Goal: Transaction & Acquisition: Book appointment/travel/reservation

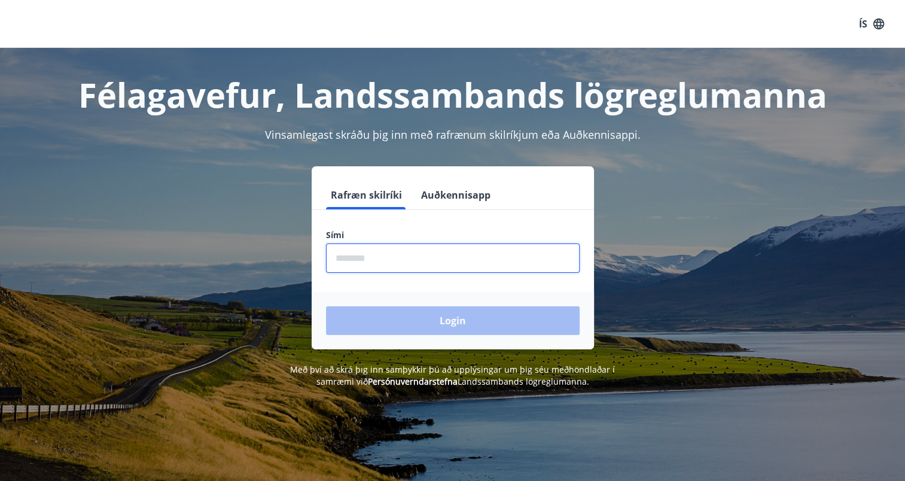
click at [495, 261] on input "phone" at bounding box center [453, 257] width 254 height 29
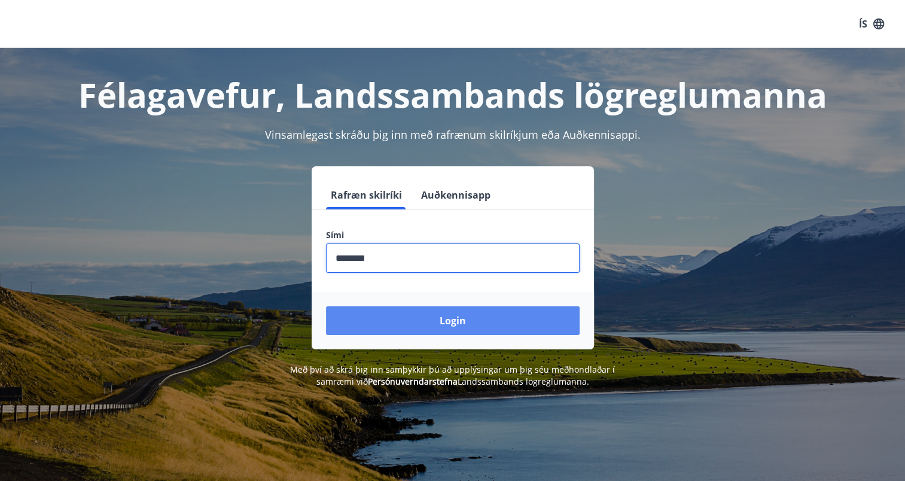
type input "********"
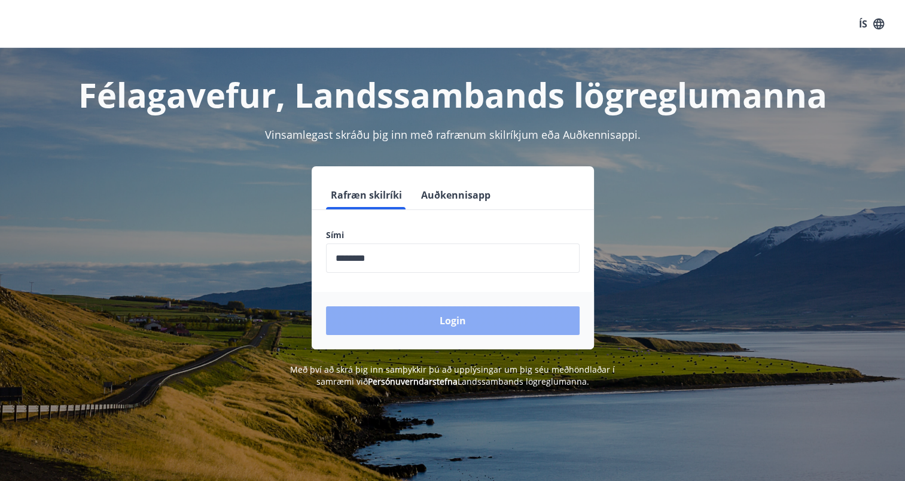
click at [490, 322] on button "Login" at bounding box center [453, 320] width 254 height 29
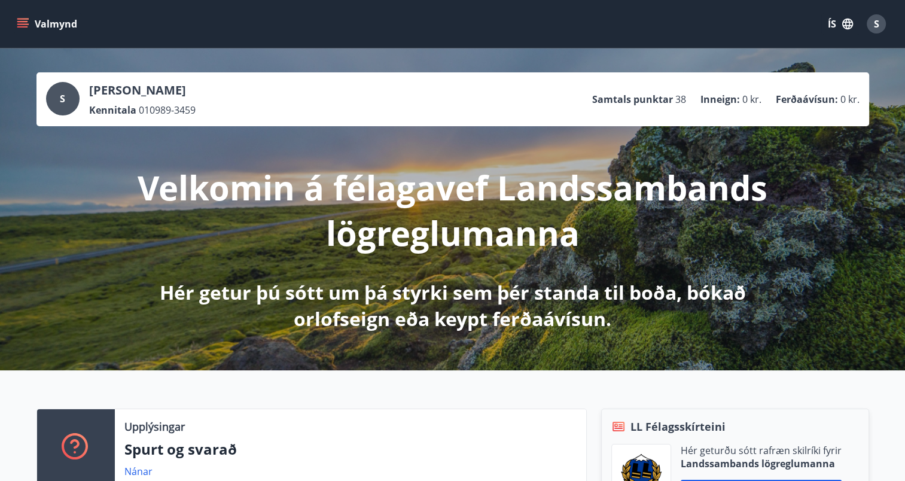
click at [27, 16] on button "Valmynd" at bounding box center [48, 24] width 68 height 22
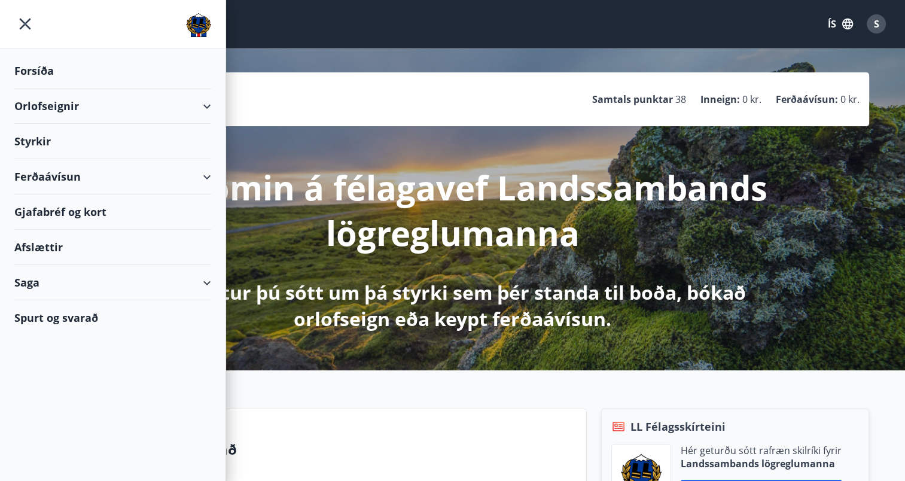
click at [70, 106] on div "Orlofseignir" at bounding box center [112, 106] width 197 height 35
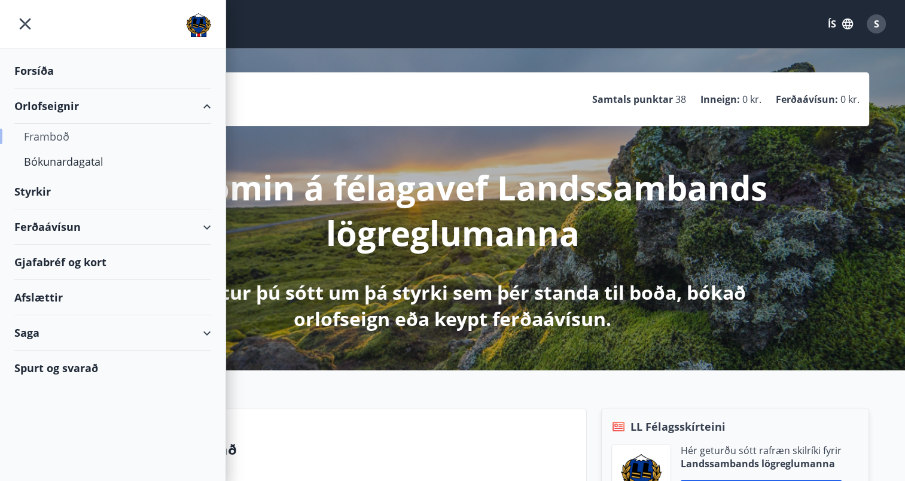
click at [51, 139] on div "Framboð" at bounding box center [113, 136] width 178 height 25
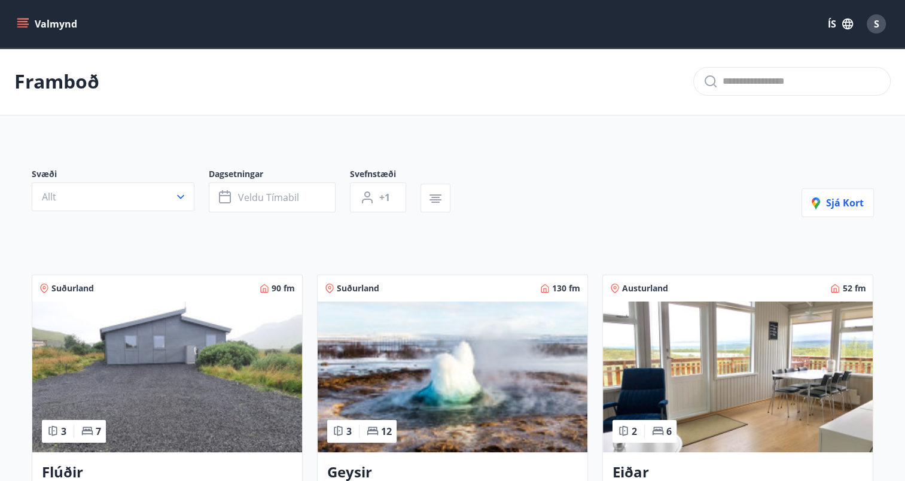
click at [22, 23] on icon "menu" at bounding box center [23, 24] width 12 height 12
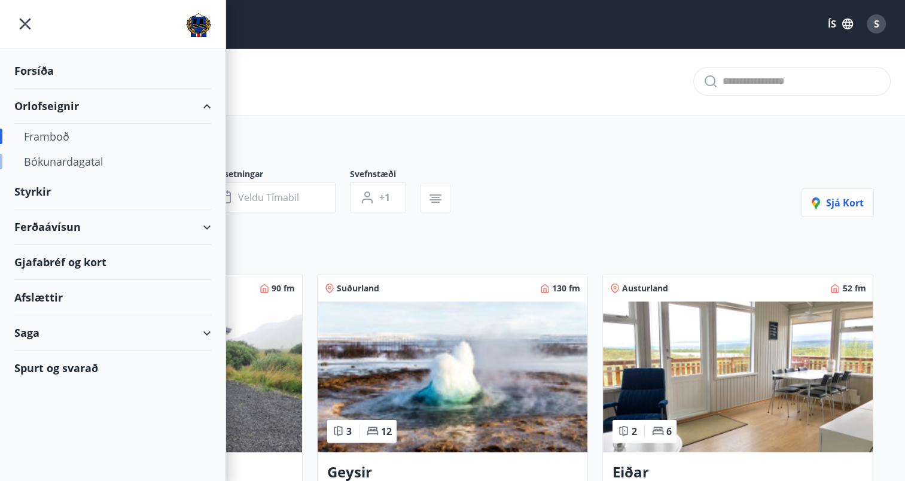
click at [65, 165] on div "Bókunardagatal" at bounding box center [113, 161] width 178 height 25
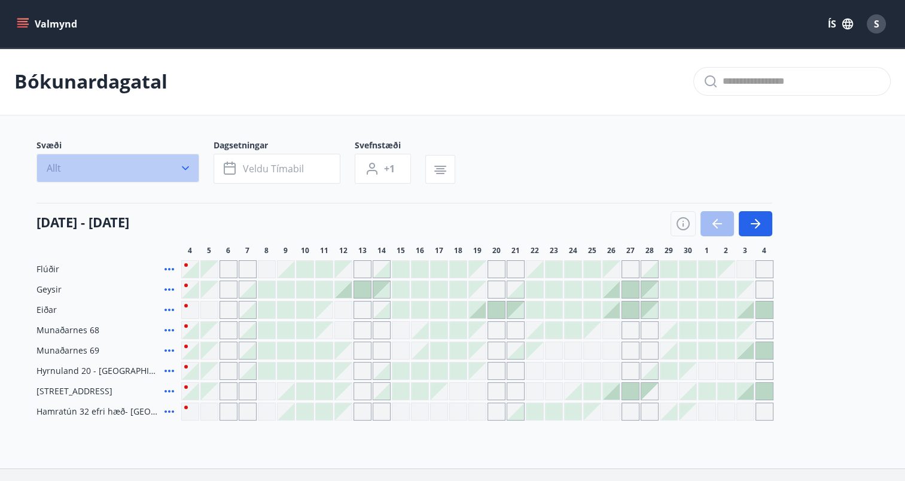
click at [170, 170] on button "Allt" at bounding box center [117, 168] width 163 height 29
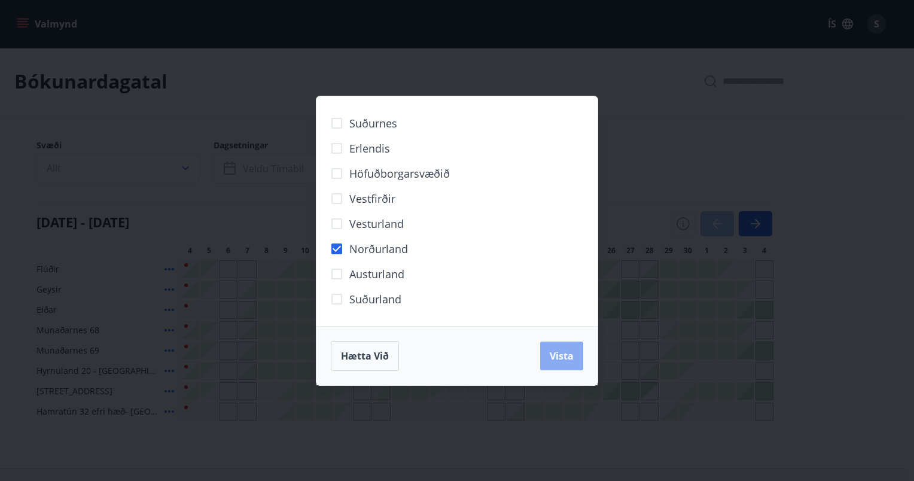
click at [560, 354] on span "Vista" at bounding box center [562, 355] width 24 height 13
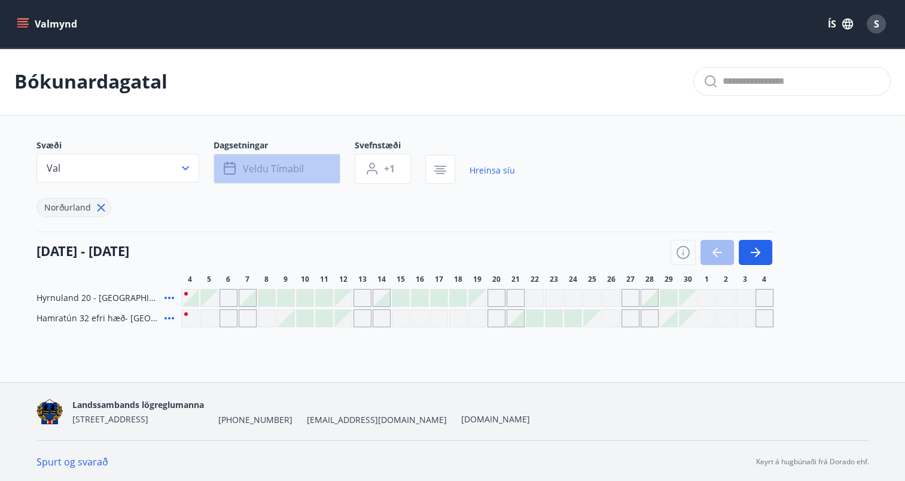
click at [254, 160] on button "Veldu tímabil" at bounding box center [277, 169] width 127 height 30
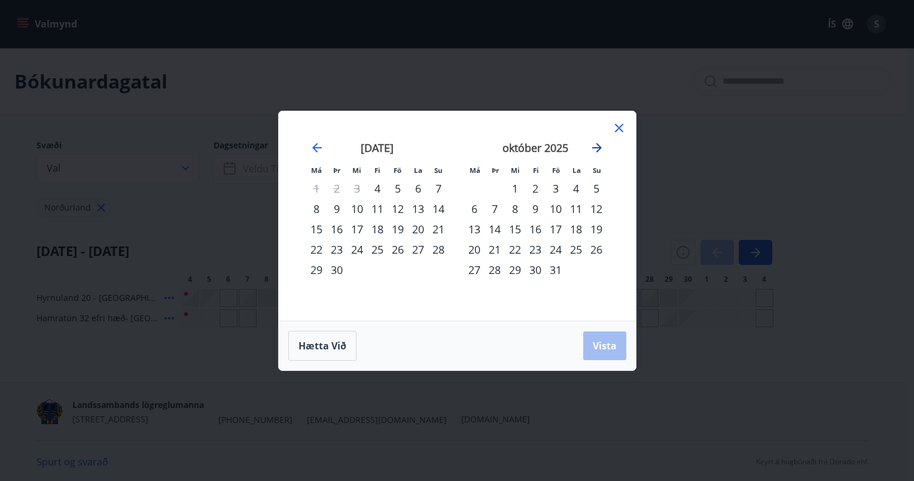
click at [596, 151] on icon "Move forward to switch to the next month." at bounding box center [597, 148] width 10 height 10
click at [341, 228] on div "14" at bounding box center [337, 229] width 20 height 20
click at [401, 226] on div "17" at bounding box center [398, 229] width 20 height 20
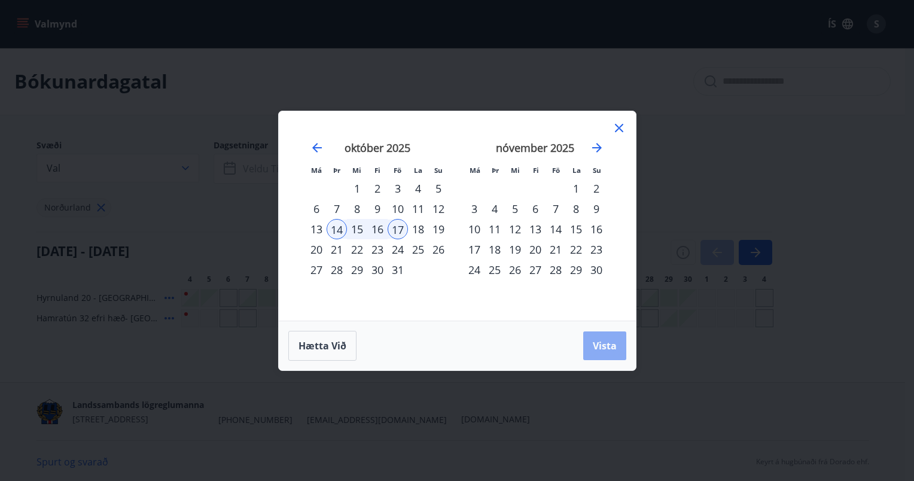
click at [609, 345] on span "Vista" at bounding box center [605, 345] width 24 height 13
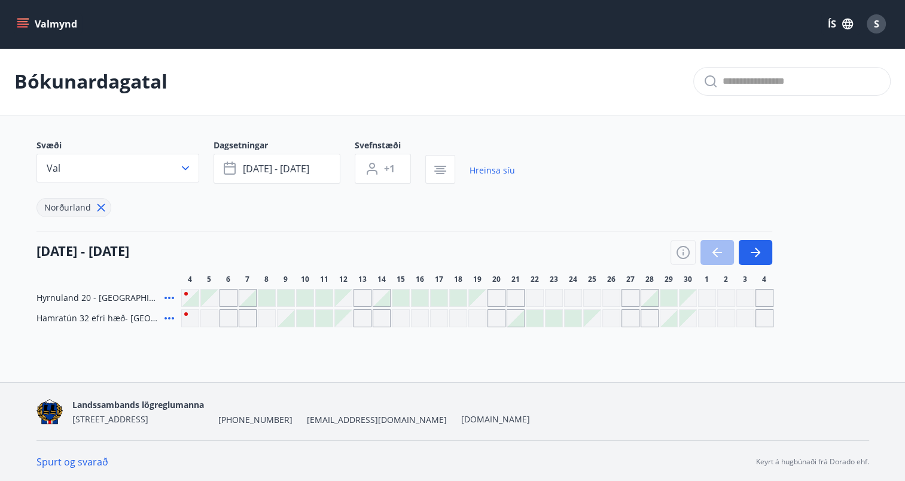
scroll to position [1, 0]
click at [359, 316] on div "Gráir dagar eru ekki bókanlegir" at bounding box center [363, 317] width 18 height 18
click at [379, 345] on div "Bókunardagatal Svæði Val Dagsetningar okt 14 - okt 17 Svefnstæði +1 Hreinsa síu…" at bounding box center [452, 210] width 905 height 327
click at [163, 297] on icon at bounding box center [169, 297] width 14 height 14
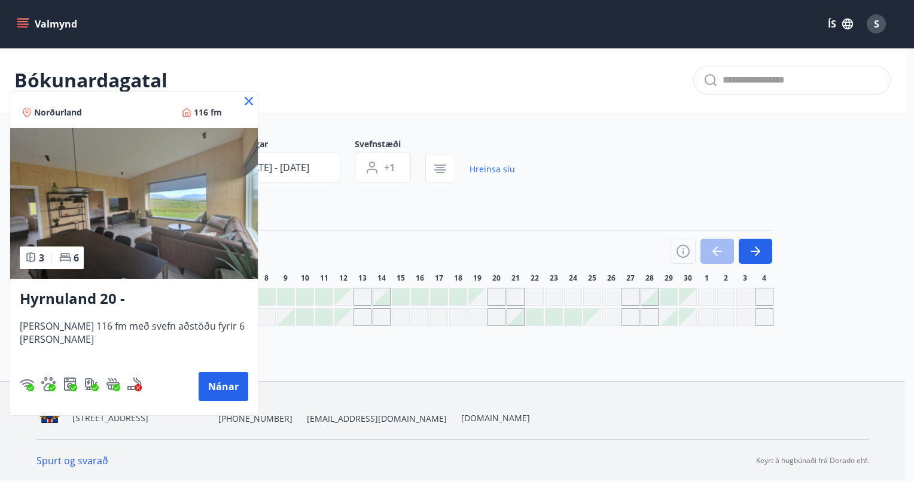
click at [245, 103] on icon at bounding box center [249, 101] width 8 height 8
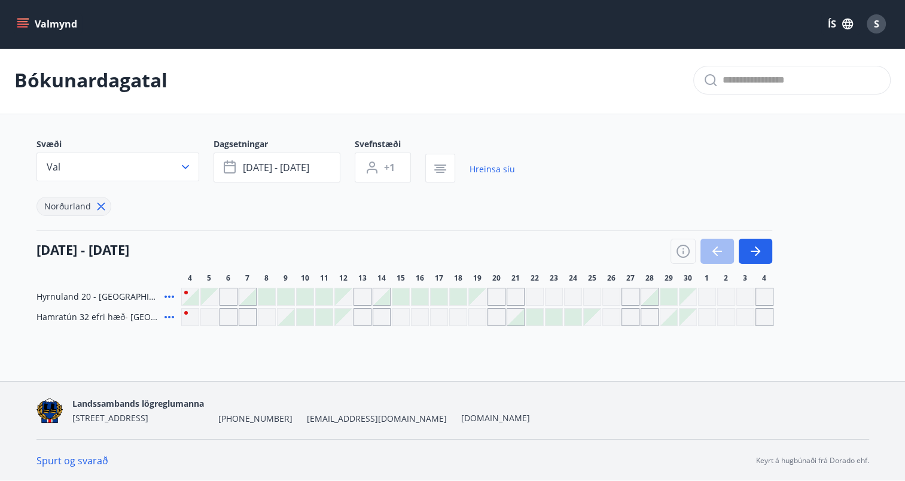
click at [169, 316] on icon at bounding box center [169, 317] width 10 height 2
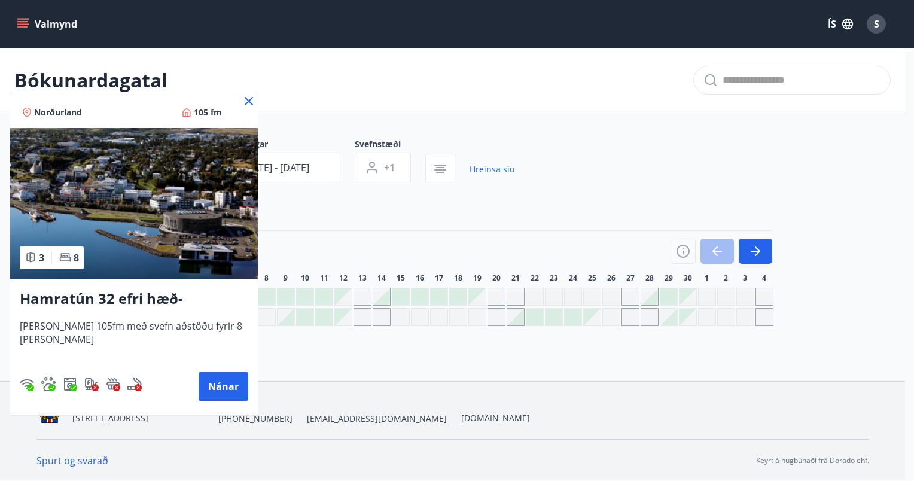
click at [246, 100] on icon at bounding box center [249, 101] width 14 height 14
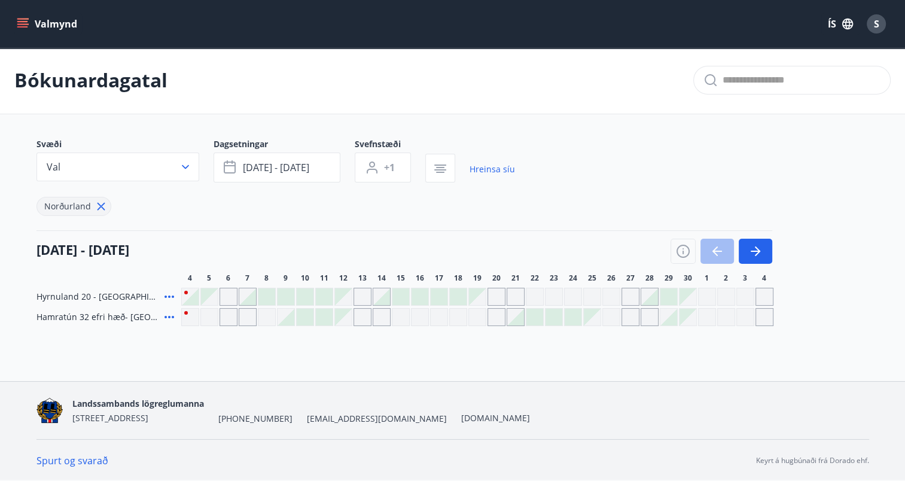
click at [592, 124] on main "Bókunardagatal Svæði Val Dagsetningar okt 14 - okt 17 Svefnstæði +1 Hreinsa síu…" at bounding box center [452, 186] width 905 height 279
click at [380, 301] on div at bounding box center [381, 296] width 17 height 17
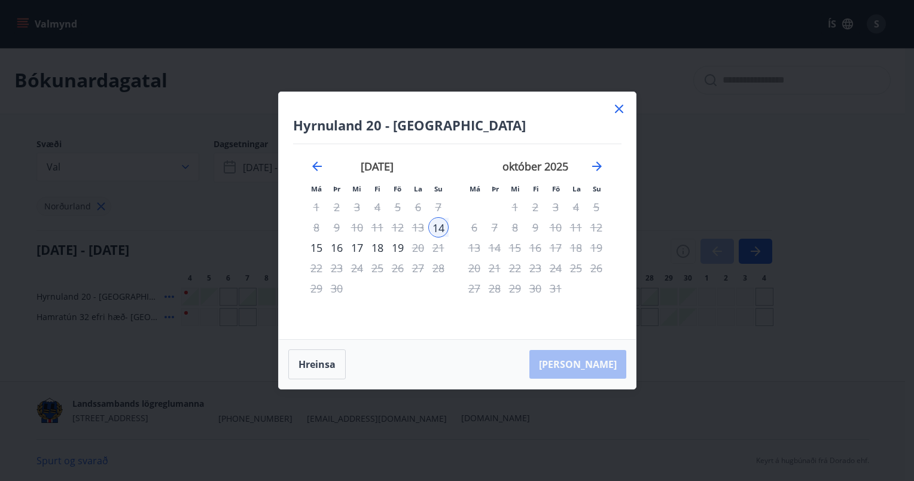
click at [617, 109] on icon at bounding box center [619, 109] width 14 height 14
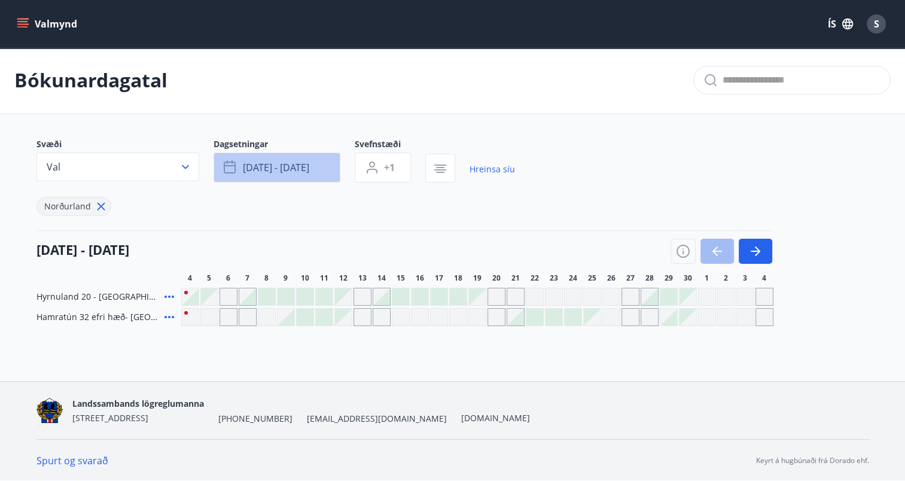
click at [280, 175] on button "okt 14 - okt 17" at bounding box center [277, 168] width 127 height 30
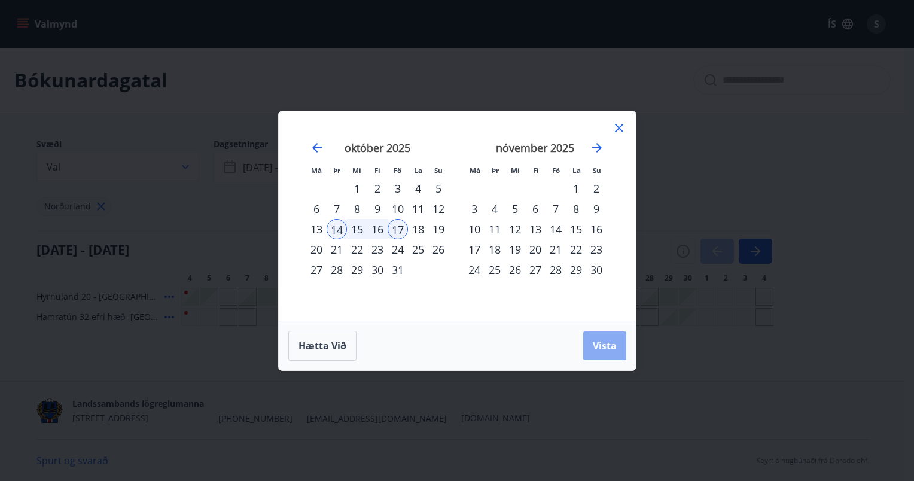
click at [600, 355] on button "Vista" at bounding box center [604, 345] width 43 height 29
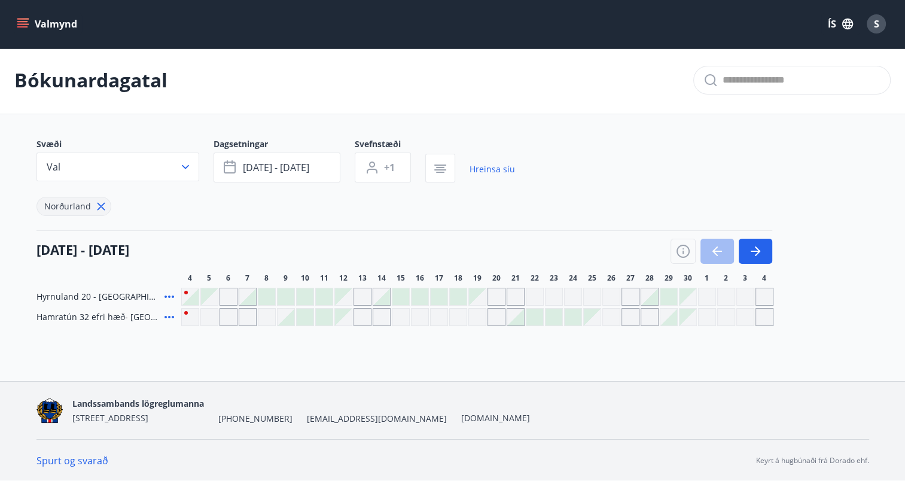
click at [323, 251] on div "04 september - 04 október" at bounding box center [404, 246] width 736 height 33
click at [751, 251] on icon "button" at bounding box center [756, 251] width 10 height 1
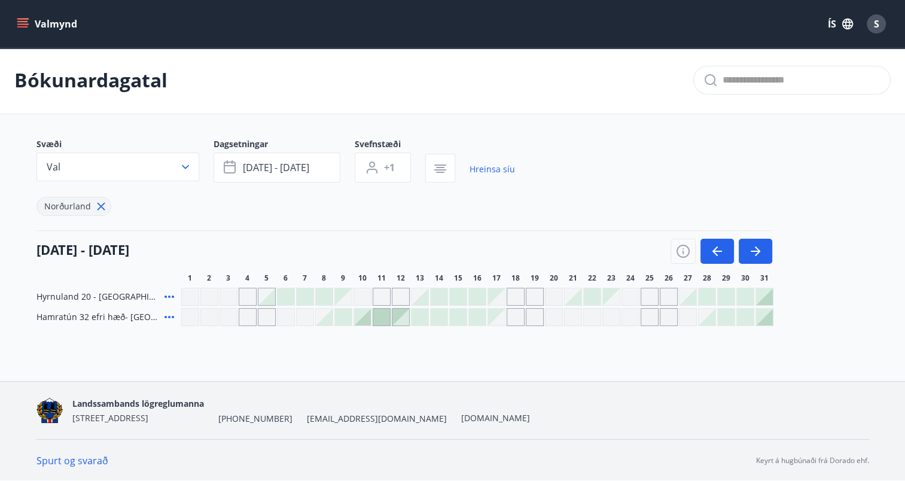
click at [407, 349] on div "Bókunardagatal Svæði Val Dagsetningar okt 14 - okt 17 Svefnstæði +1 Hreinsa síu…" at bounding box center [452, 210] width 905 height 327
click at [461, 365] on div "Bókunardagatal Svæði Val Dagsetningar okt 14 - okt 17 Svefnstæði +1 Hreinsa síu…" at bounding box center [452, 210] width 905 height 327
click at [168, 295] on icon at bounding box center [169, 296] width 10 height 2
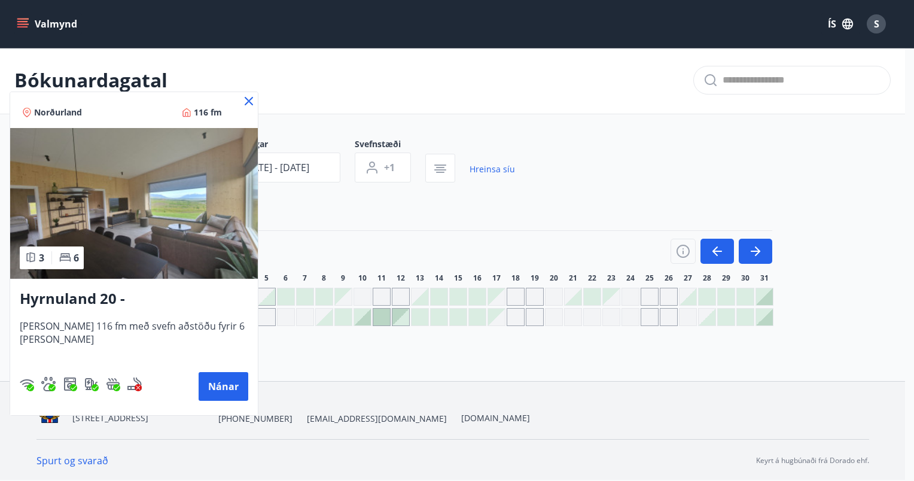
click at [242, 101] on icon at bounding box center [249, 101] width 14 height 14
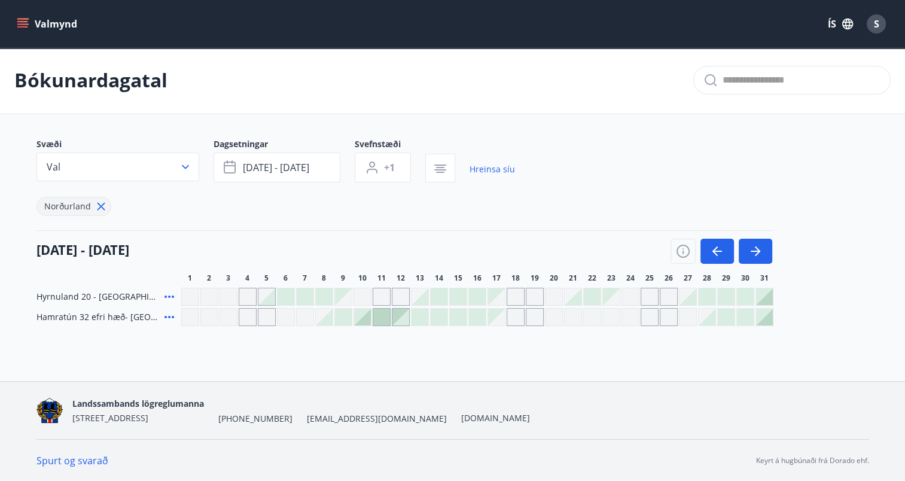
click at [170, 315] on icon at bounding box center [169, 317] width 14 height 14
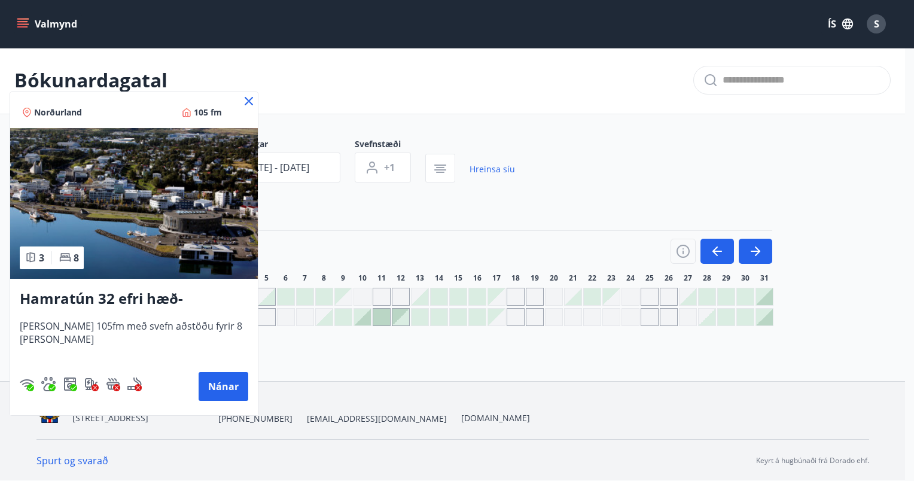
click at [419, 224] on div at bounding box center [457, 240] width 914 height 481
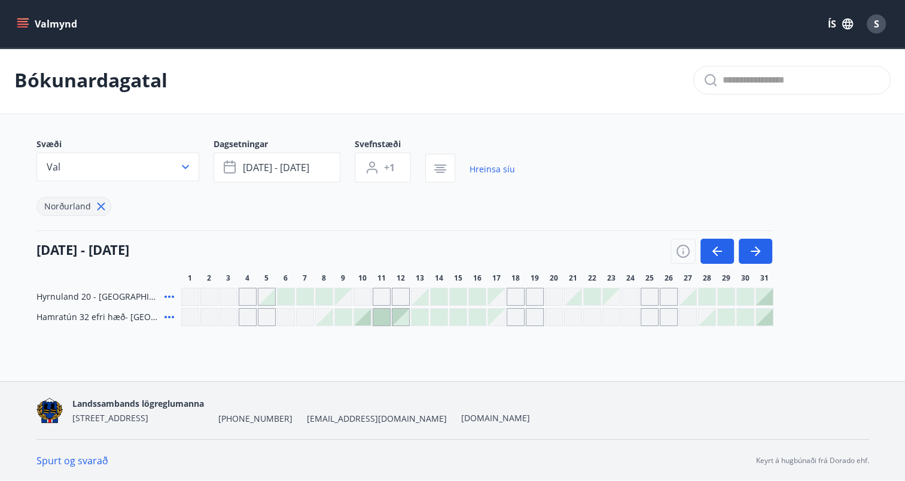
click at [434, 316] on div at bounding box center [439, 317] width 17 height 17
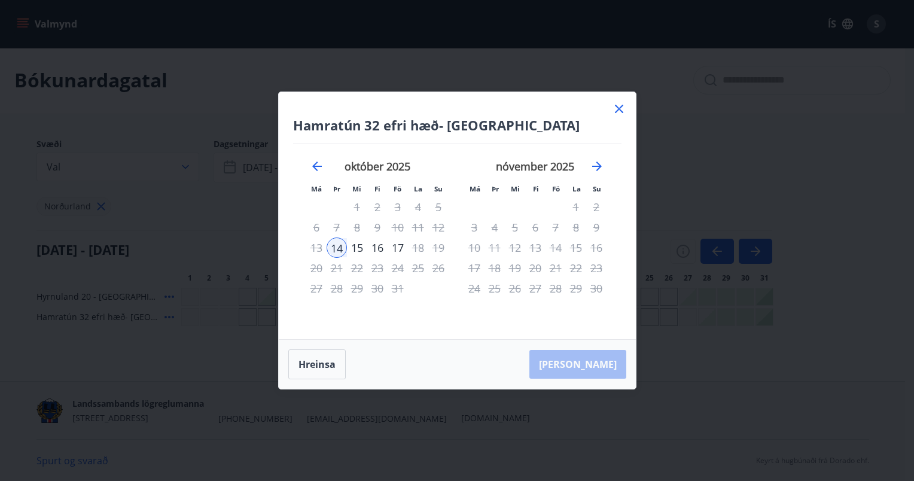
click at [616, 108] on icon at bounding box center [619, 109] width 14 height 14
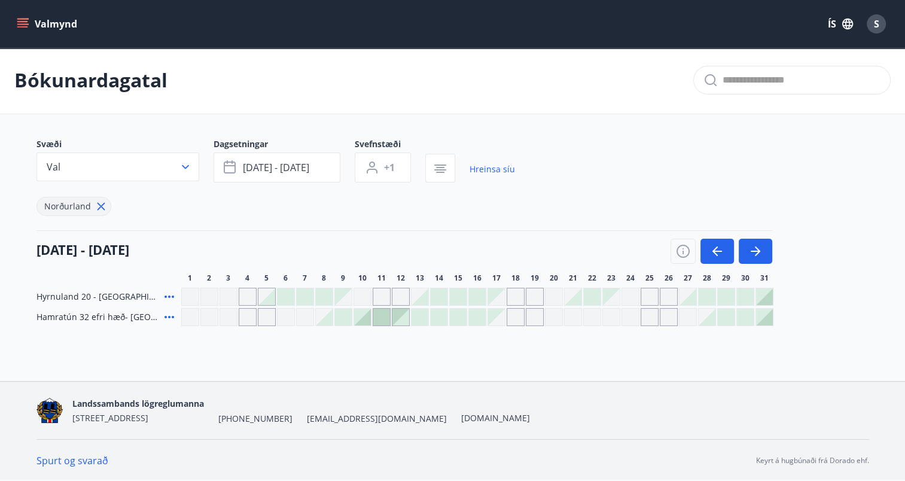
click at [420, 298] on div at bounding box center [420, 296] width 17 height 17
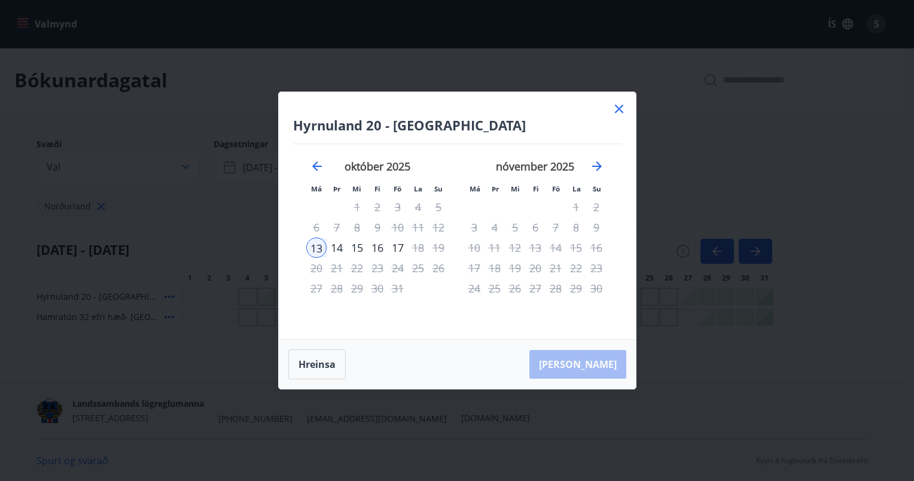
click at [622, 109] on icon at bounding box center [619, 109] width 14 height 14
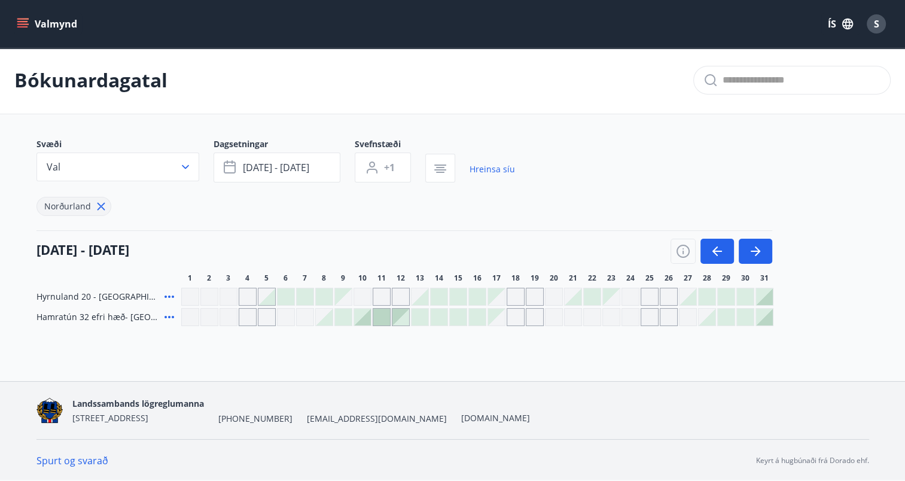
click at [176, 313] on div "Hamratún 32 efri hæð- Akureyri" at bounding box center [404, 317] width 737 height 18
click at [160, 316] on div "Hamratún 32 efri hæð- Akureyri" at bounding box center [106, 317] width 140 height 18
drag, startPoint x: 75, startPoint y: 325, endPoint x: 59, endPoint y: 314, distance: 19.7
click at [59, 314] on div "Bókunardagatal Svæði Val Dagsetningar okt 14 - okt 17 Svefnstæði +1 Hreinsa síu…" at bounding box center [452, 210] width 905 height 327
drag, startPoint x: 59, startPoint y: 314, endPoint x: 102, endPoint y: 354, distance: 59.3
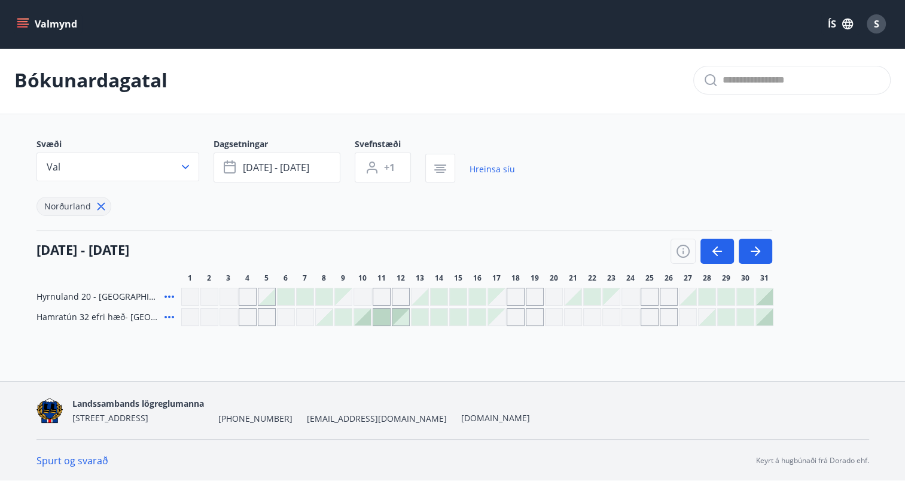
click at [102, 354] on div "Bókunardagatal Svæði Val Dagsetningar okt 14 - okt 17 Svefnstæði +1 Hreinsa síu…" at bounding box center [452, 210] width 905 height 327
click at [170, 313] on icon at bounding box center [169, 317] width 14 height 14
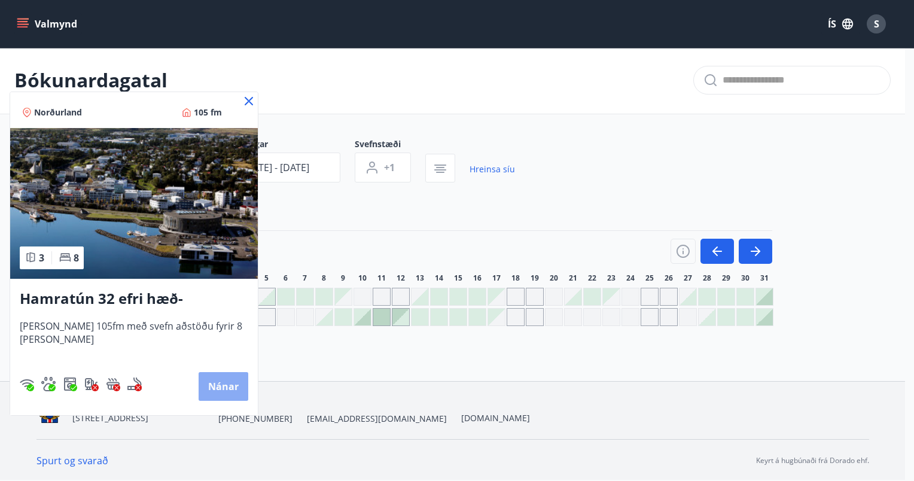
click at [215, 388] on button "Nánar" at bounding box center [224, 386] width 50 height 29
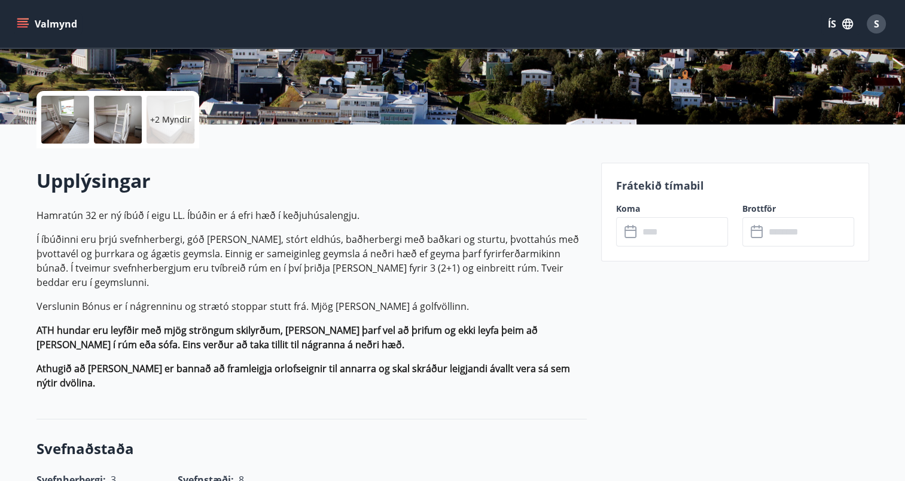
scroll to position [250, 0]
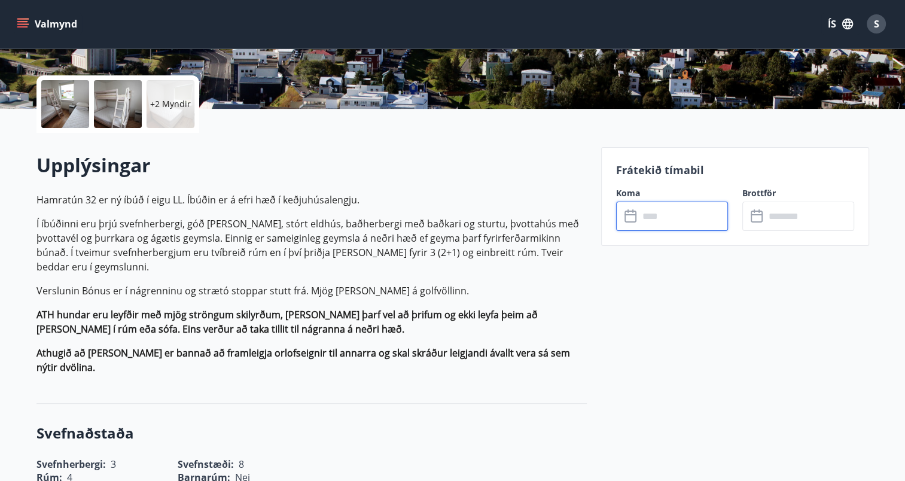
click at [666, 218] on input "text" at bounding box center [683, 216] width 89 height 29
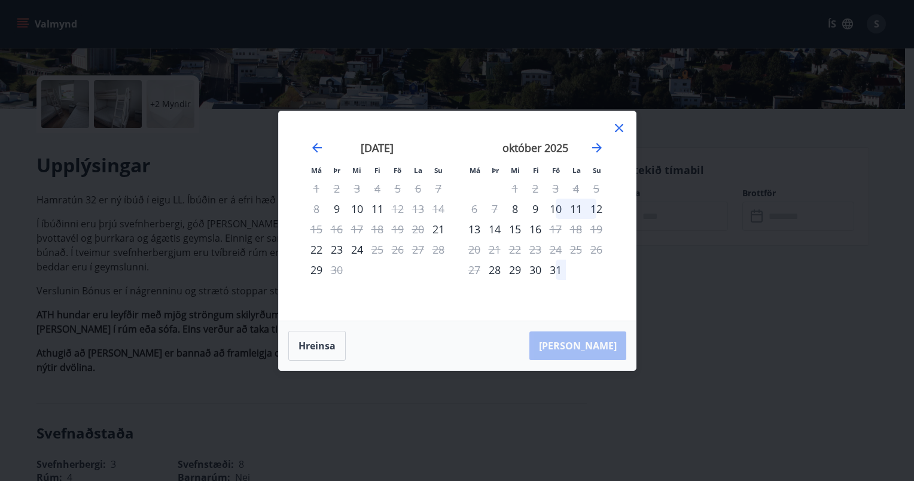
click at [496, 229] on div "14" at bounding box center [495, 229] width 20 height 20
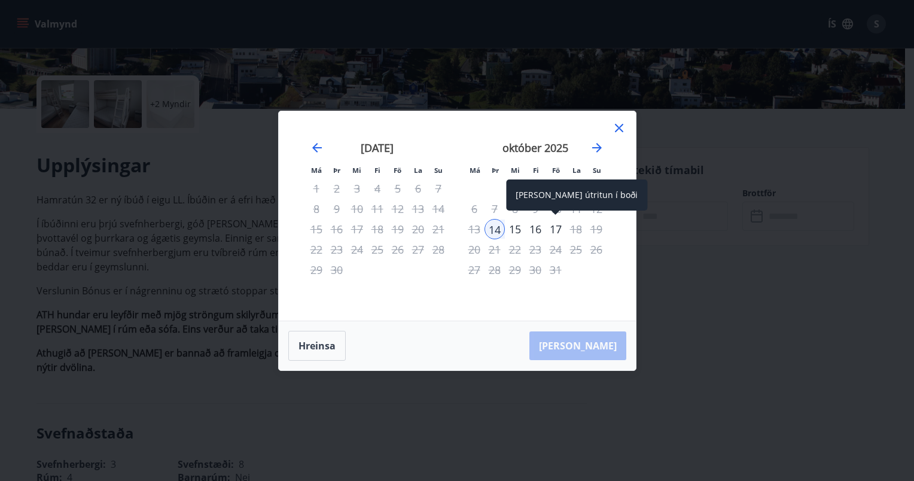
click at [555, 233] on div "17" at bounding box center [556, 229] width 20 height 20
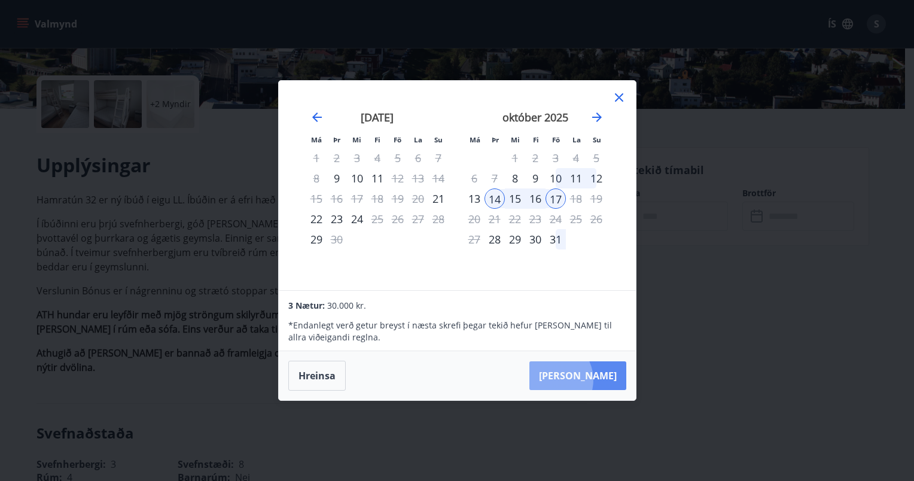
click at [587, 380] on button "Taka Frá" at bounding box center [577, 375] width 97 height 29
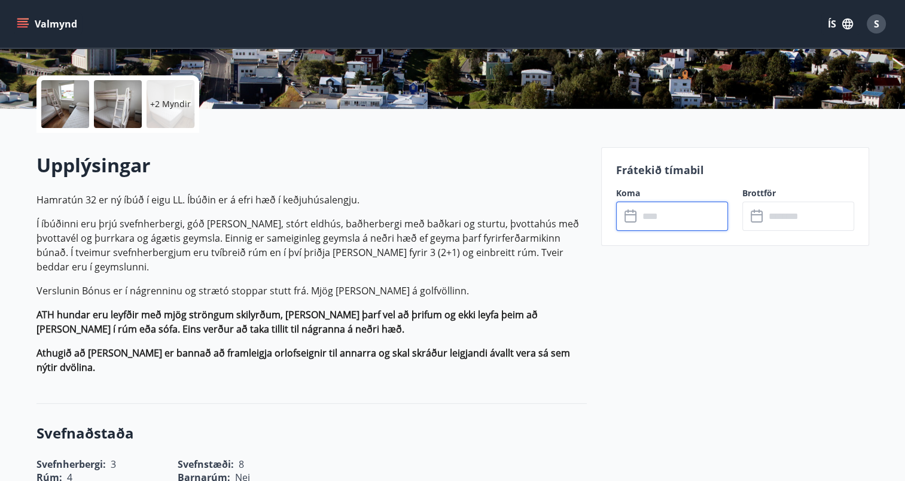
type input "******"
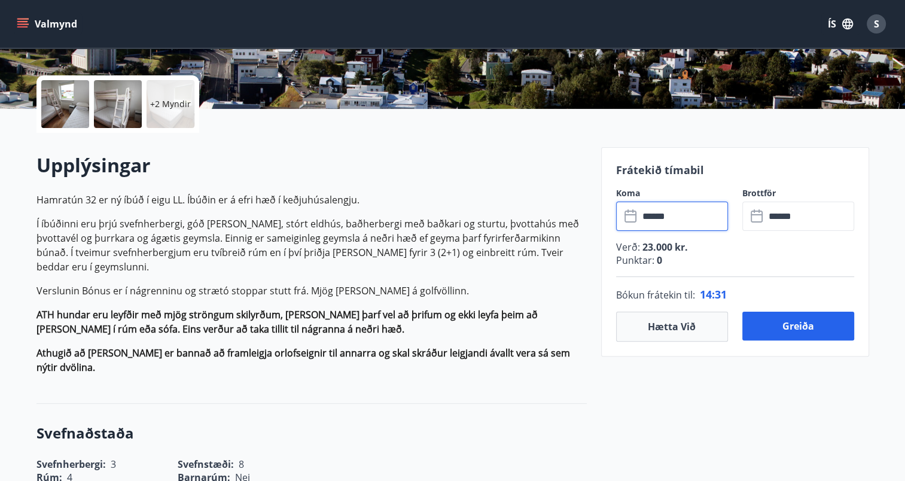
click at [656, 215] on input "******" at bounding box center [683, 216] width 89 height 29
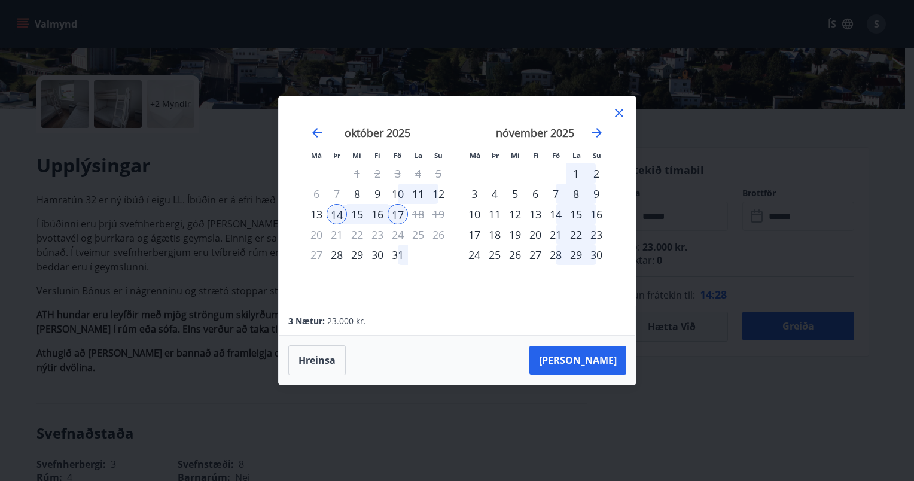
click at [318, 209] on div "13" at bounding box center [316, 214] width 20 height 20
click at [339, 217] on div "14" at bounding box center [337, 214] width 20 height 20
click at [616, 114] on icon at bounding box center [619, 113] width 14 height 14
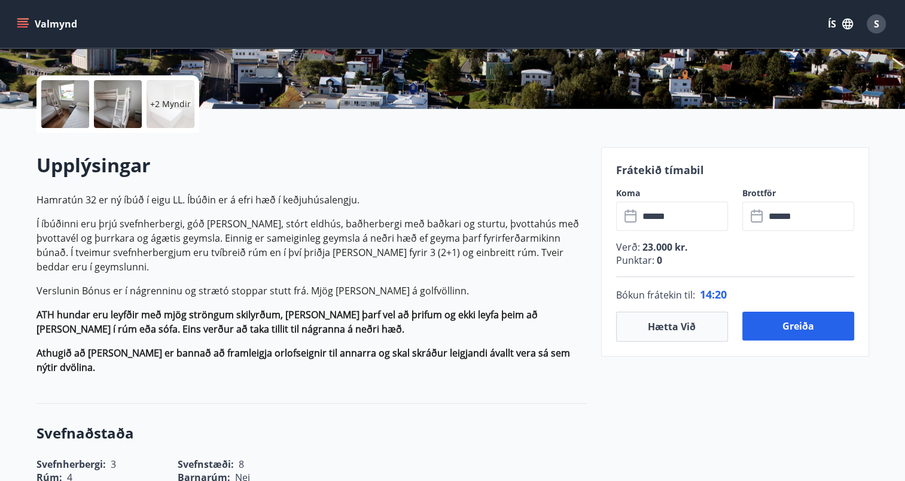
click at [538, 308] on strong "ATH hundar eru leyfðir með mjög ströngum skilyrðum, gæta þarf vel að þrifum og …" at bounding box center [286, 322] width 501 height 28
click at [656, 220] on input "******" at bounding box center [683, 216] width 89 height 29
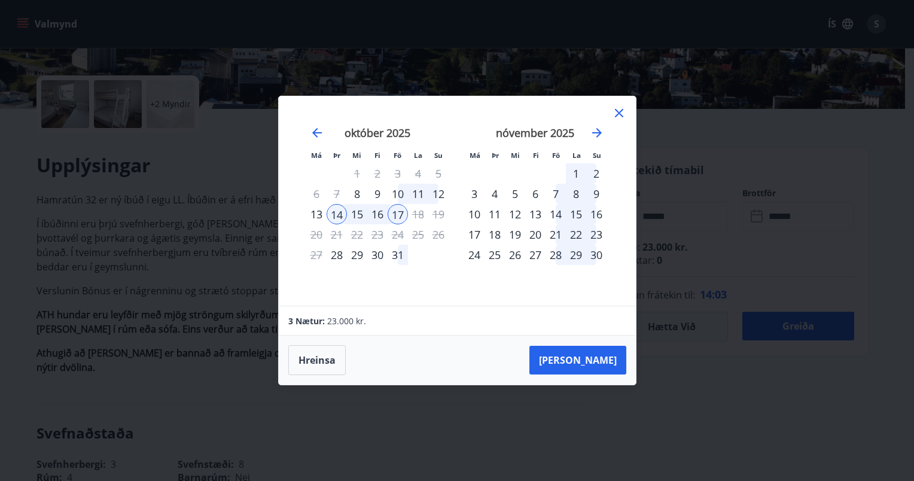
click at [316, 211] on div "13" at bounding box center [316, 214] width 20 height 20
click at [595, 359] on button "Taka Frá" at bounding box center [577, 360] width 97 height 29
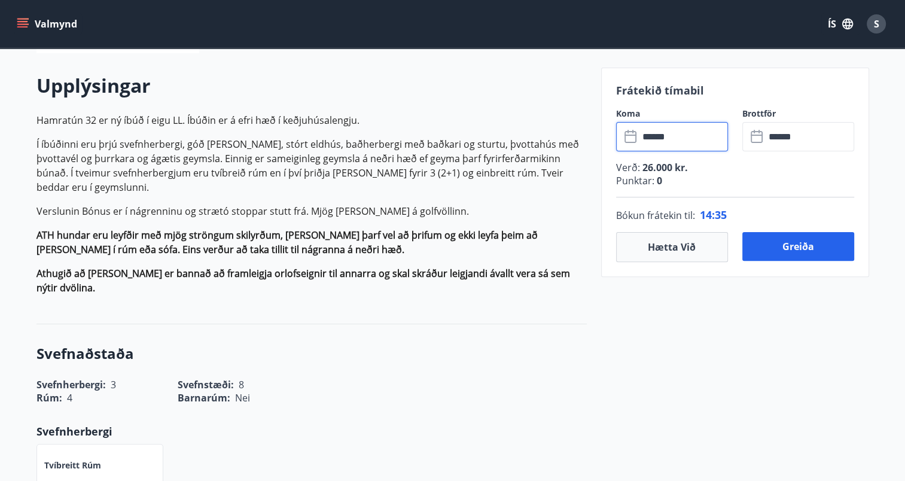
scroll to position [330, 0]
click at [663, 135] on input "******" at bounding box center [683, 135] width 89 height 29
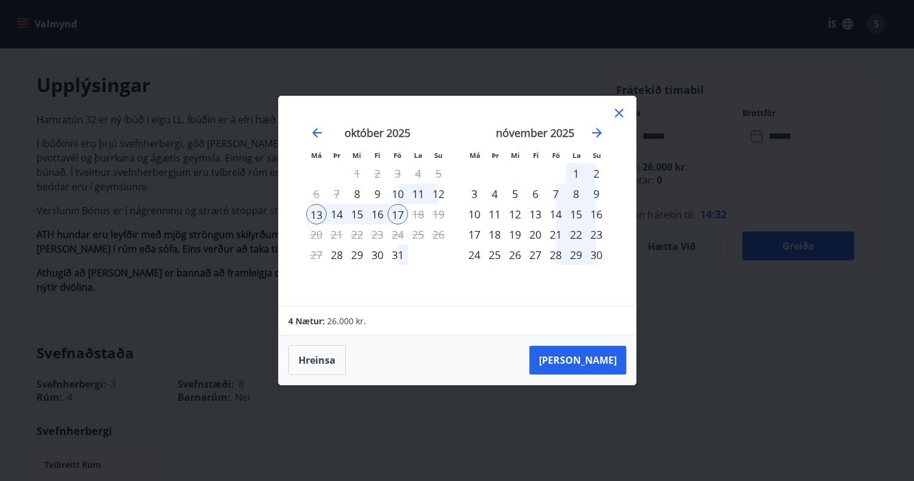
click at [340, 211] on div "14" at bounding box center [337, 214] width 20 height 20
click at [589, 361] on button "Taka Frá" at bounding box center [577, 360] width 97 height 29
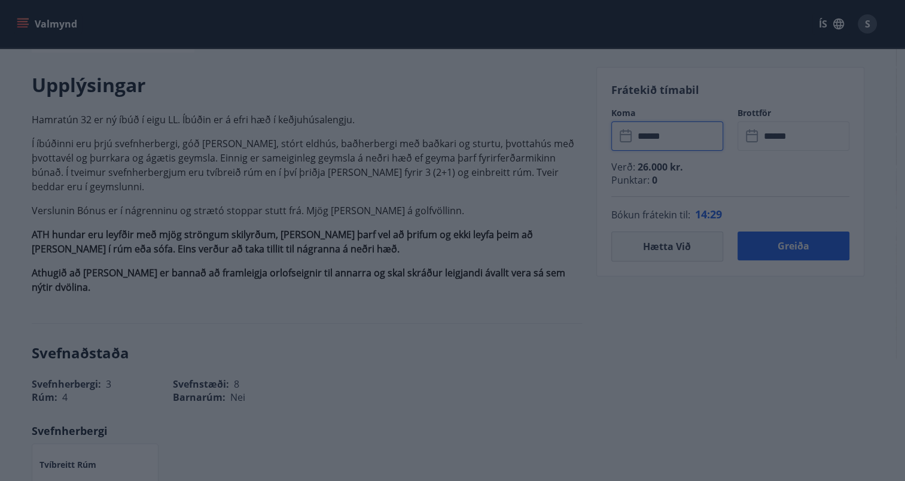
type input "******"
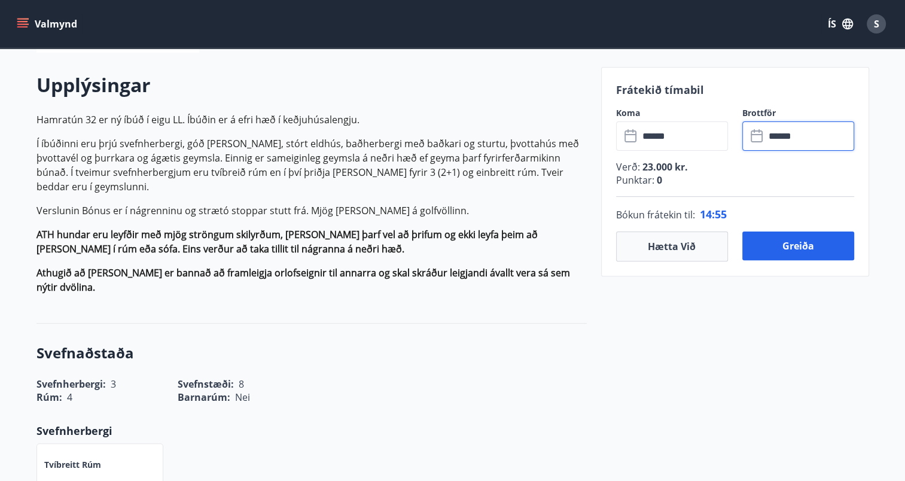
click at [782, 139] on input "******" at bounding box center [809, 135] width 89 height 29
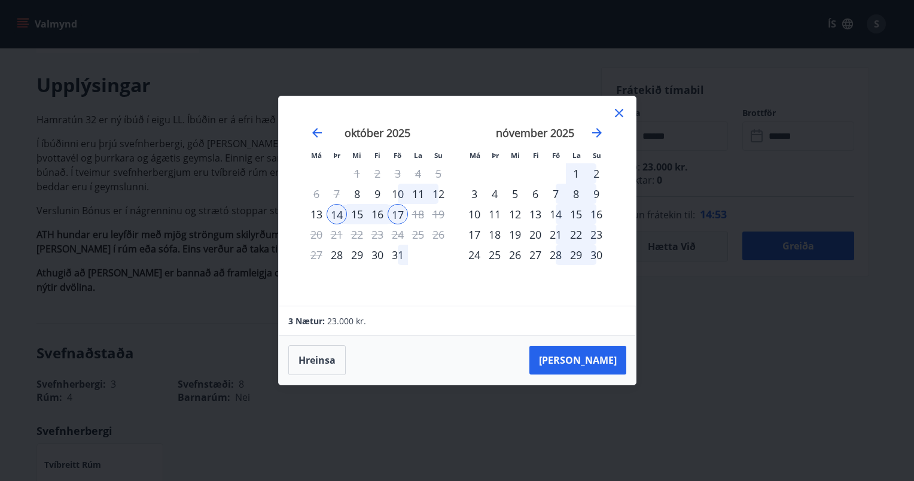
click at [617, 114] on icon at bounding box center [619, 113] width 8 height 8
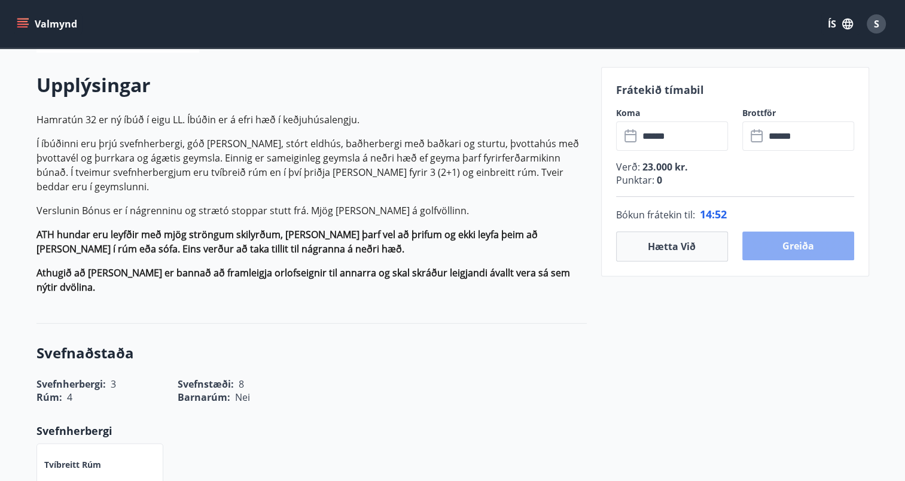
click at [790, 249] on button "Greiða" at bounding box center [798, 245] width 112 height 29
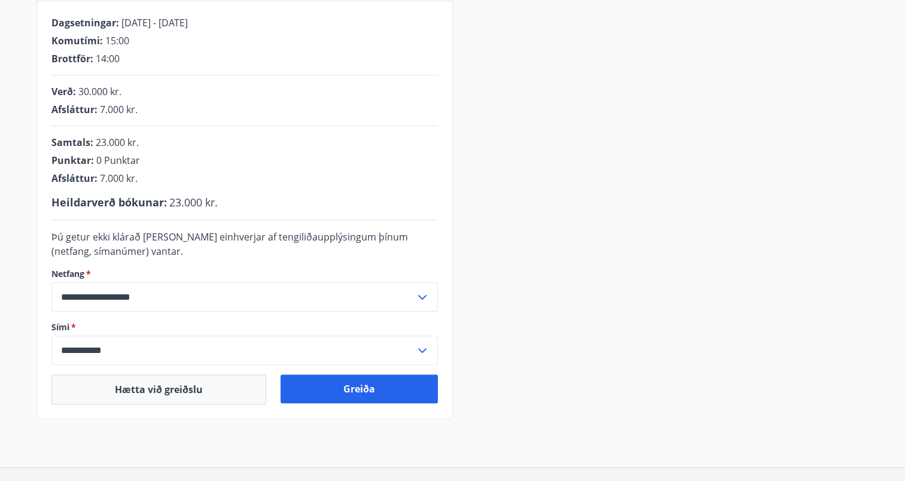
scroll to position [242, 0]
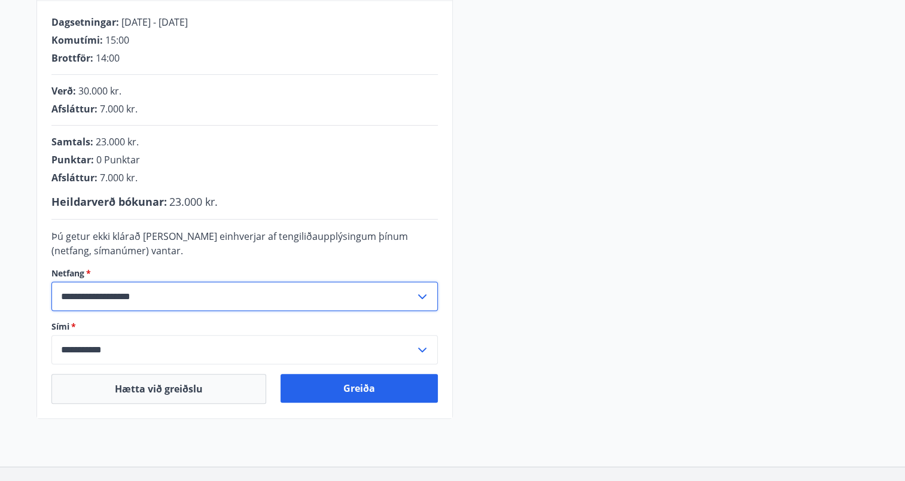
click at [89, 295] on input "**********" at bounding box center [233, 296] width 364 height 29
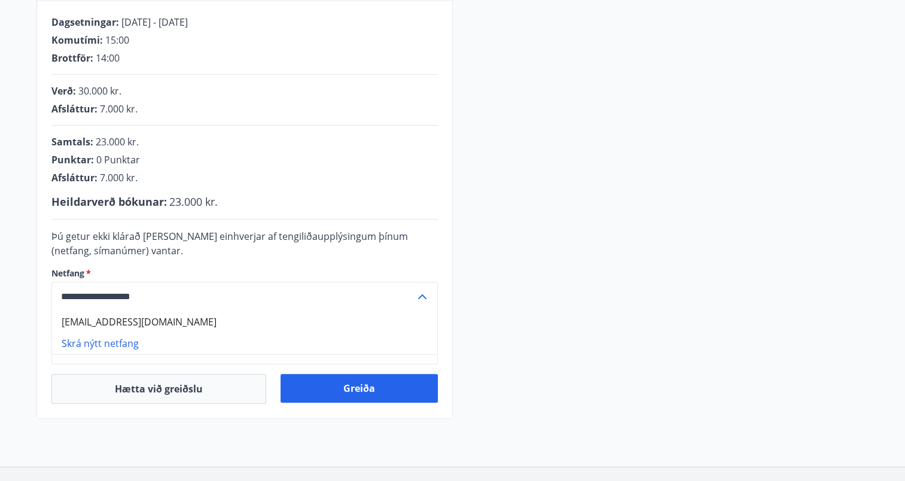
click at [536, 150] on div "**********" at bounding box center [452, 177] width 833 height 484
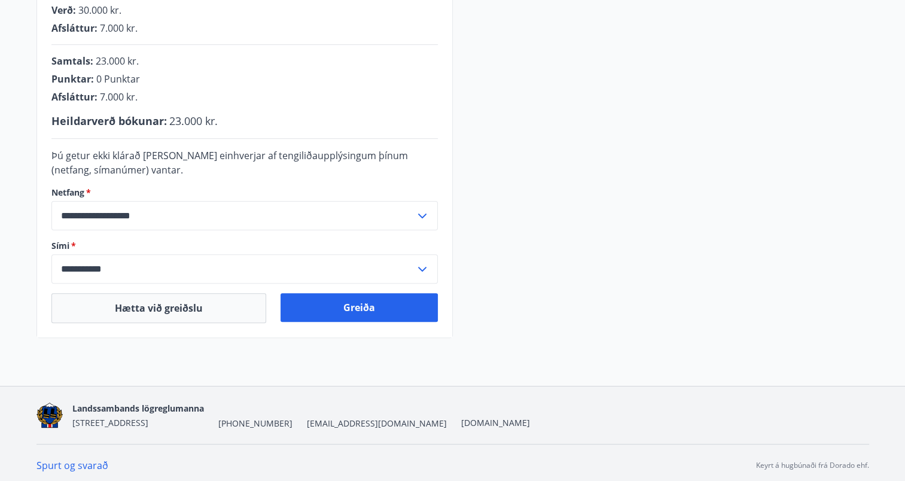
scroll to position [327, 0]
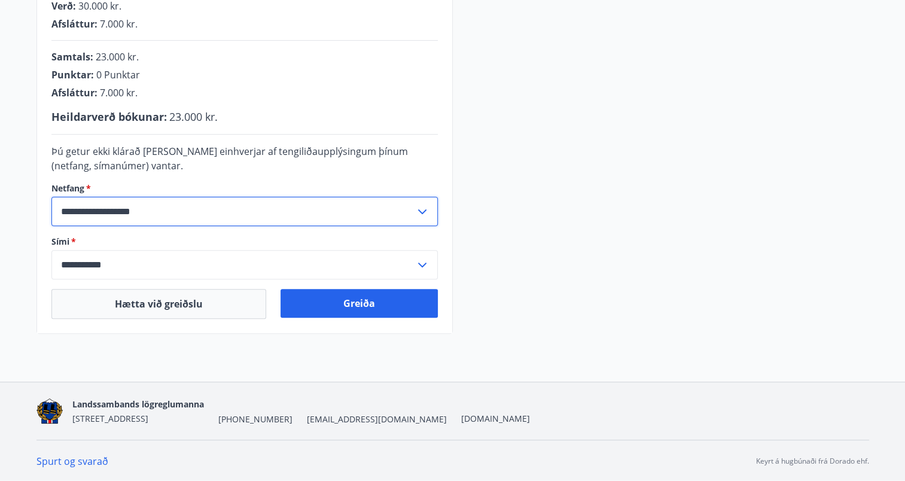
click at [376, 214] on input "**********" at bounding box center [233, 211] width 364 height 29
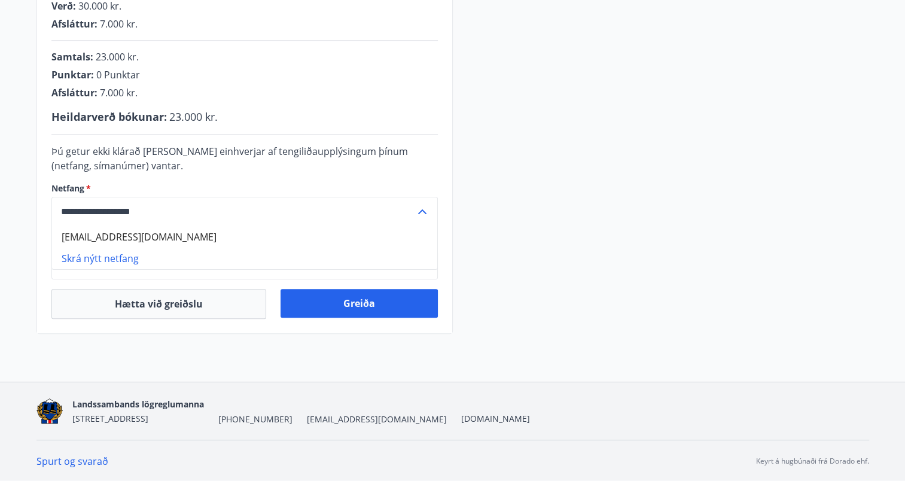
click at [566, 154] on div "**********" at bounding box center [452, 92] width 833 height 484
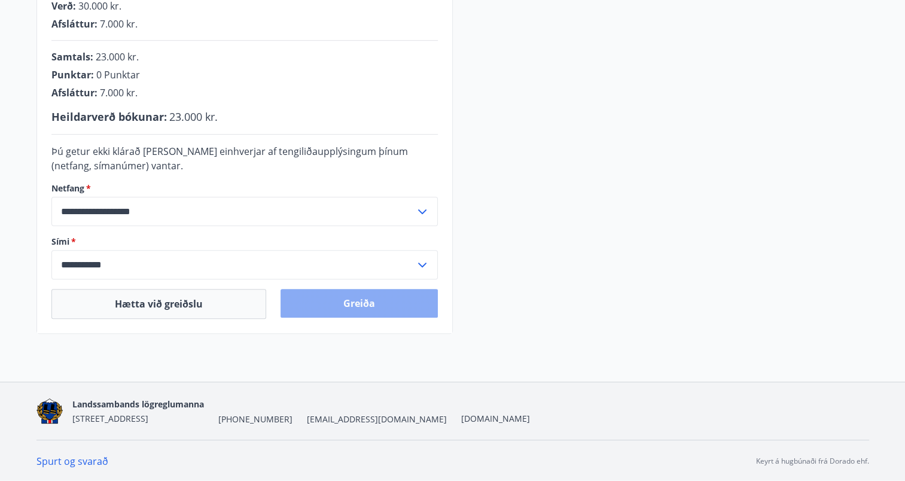
click at [397, 307] on button "Greiða" at bounding box center [359, 303] width 157 height 29
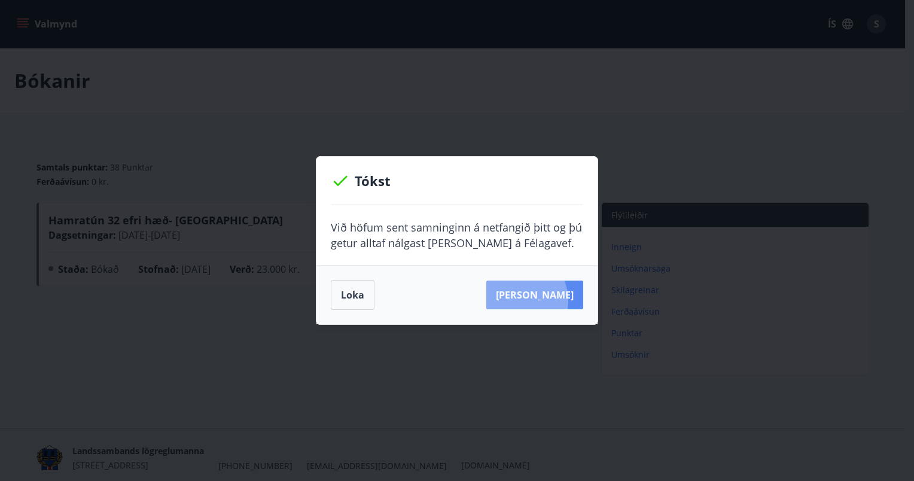
click at [534, 301] on button "Sjá samning" at bounding box center [534, 295] width 97 height 29
click at [353, 296] on button "Loka" at bounding box center [353, 295] width 44 height 30
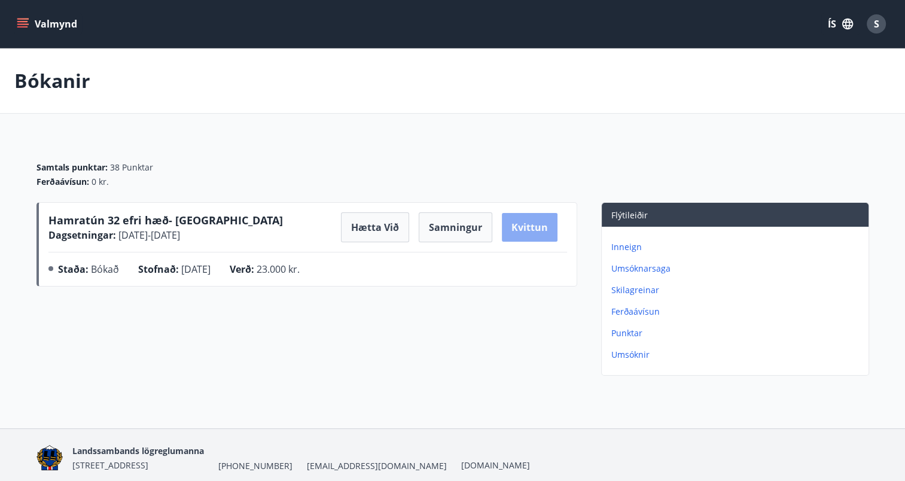
click at [557, 229] on button "Kvittun" at bounding box center [530, 227] width 56 height 29
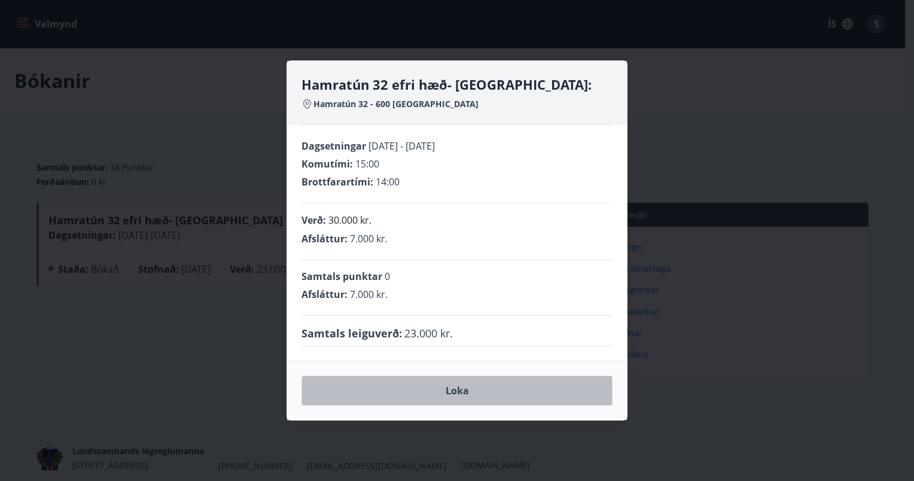
click at [428, 383] on button "Loka" at bounding box center [456, 391] width 311 height 30
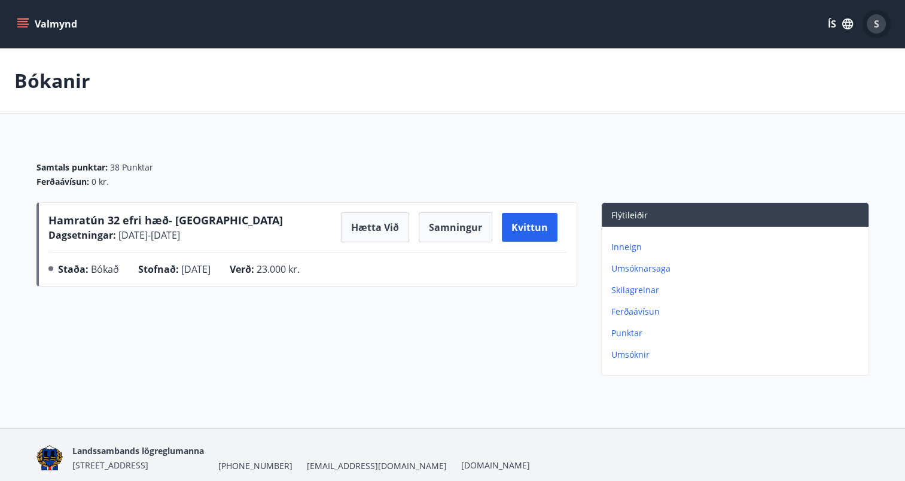
click at [876, 28] on span "S" at bounding box center [876, 23] width 5 height 13
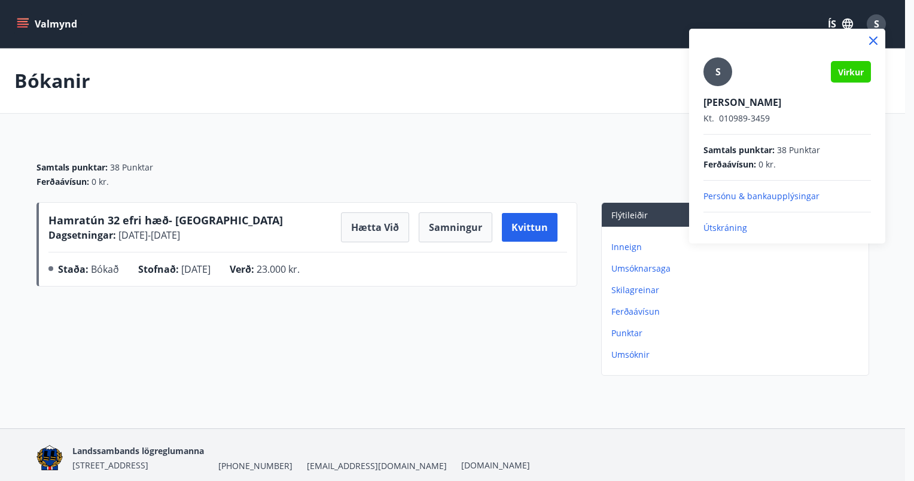
click at [733, 230] on p "Útskráning" at bounding box center [786, 228] width 167 height 12
